Goal: Contribute content

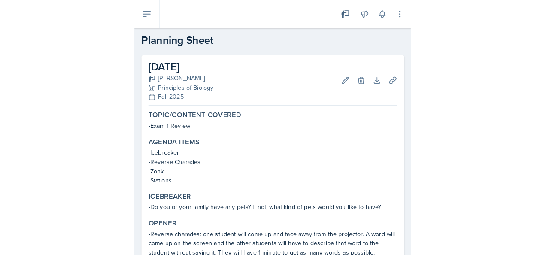
scroll to position [37, 0]
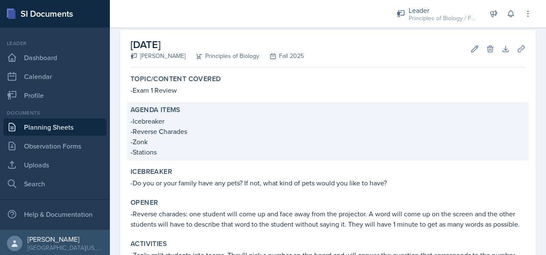
click at [158, 151] on p "-Stations" at bounding box center [328, 152] width 395 height 10
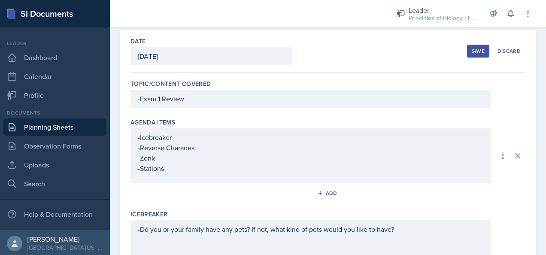
click at [164, 174] on div "-Icebreaker -Reverse Charades -Zonk -Stations" at bounding box center [311, 155] width 361 height 55
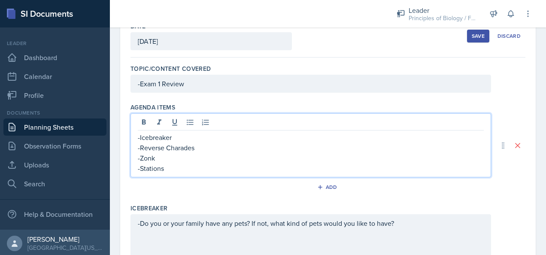
click at [164, 170] on p "-Stations" at bounding box center [311, 168] width 346 height 10
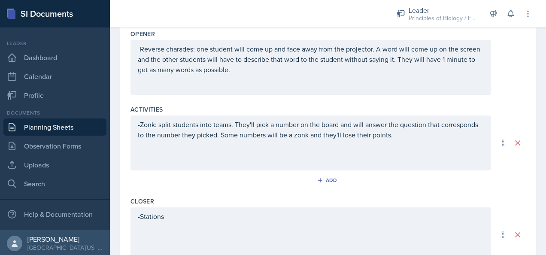
scroll to position [307, 0]
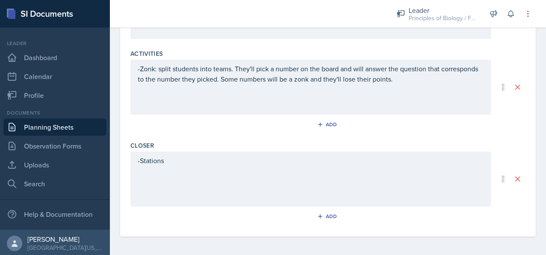
click at [181, 164] on div "-Stations" at bounding box center [311, 179] width 361 height 55
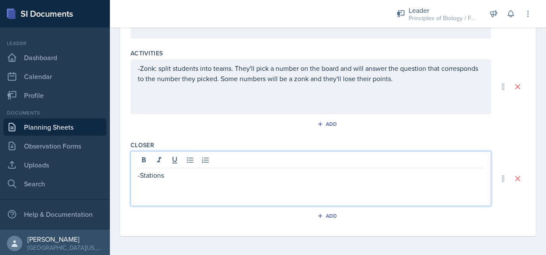
click at [185, 173] on p "-Stations" at bounding box center [311, 175] width 346 height 10
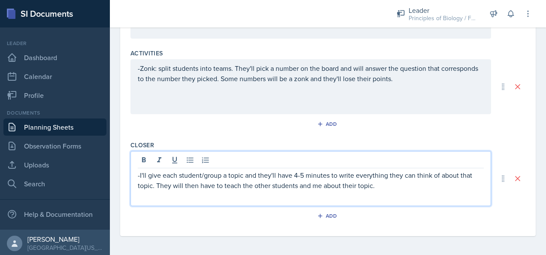
click at [140, 172] on p "-I'll give each student/group a topic and they'll have 4-5 minutes to write eve…" at bounding box center [311, 180] width 346 height 21
click at [270, 186] on p "-Teach the SI: I'll give each student/group a topic and they'll have 4-5 minute…" at bounding box center [311, 180] width 346 height 21
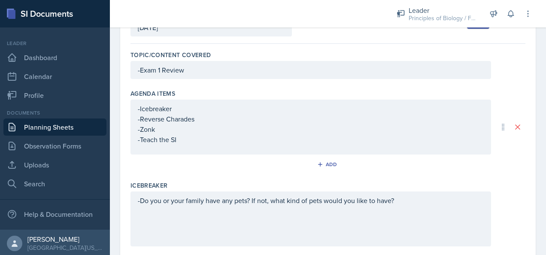
scroll to position [0, 0]
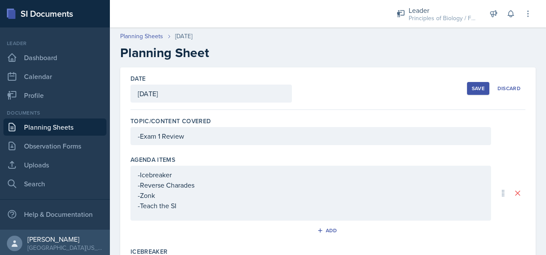
click at [270, 87] on div "Save" at bounding box center [478, 88] width 13 height 7
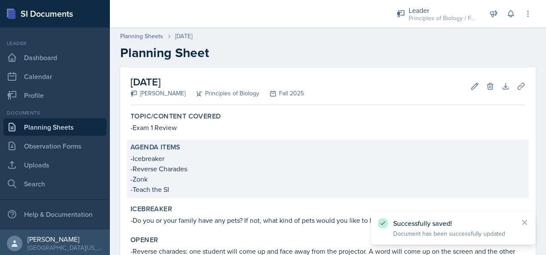
scroll to position [163, 0]
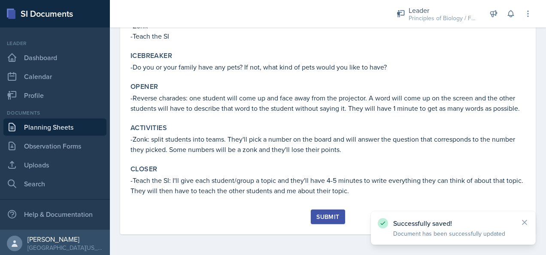
click at [270, 217] on div "Submit" at bounding box center [328, 216] width 23 height 7
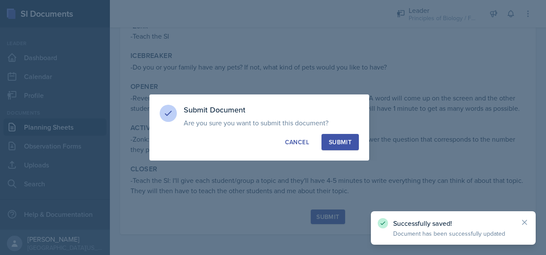
click at [270, 140] on div "Submit" at bounding box center [340, 142] width 23 height 9
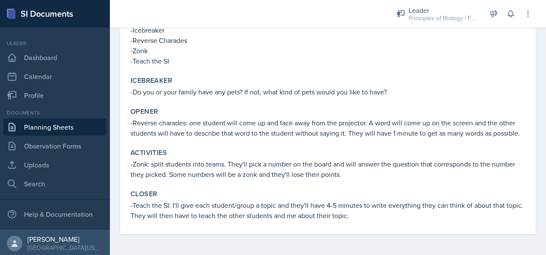
scroll to position [0, 0]
